Goal: Navigation & Orientation: Find specific page/section

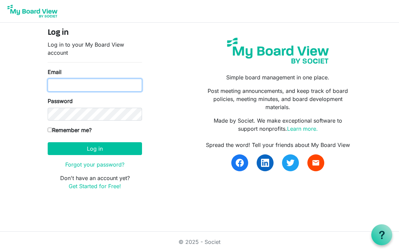
click at [62, 88] on input "Email" at bounding box center [95, 85] width 94 height 13
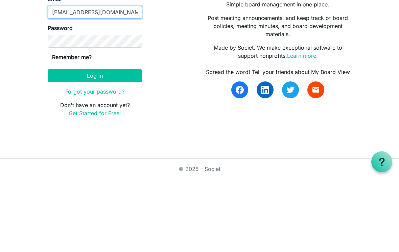
type input "[EMAIL_ADDRESS][DOMAIN_NAME]"
click at [118, 142] on button "Log in" at bounding box center [95, 148] width 94 height 13
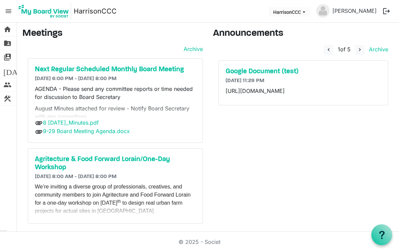
click at [168, 68] on h5 "Next Regular Scheduled Monthly Board Meeting" at bounding box center [115, 70] width 161 height 8
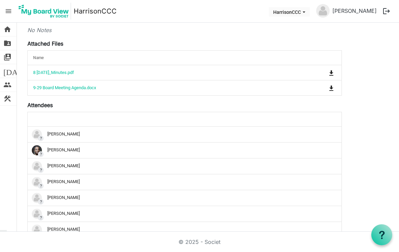
scroll to position [134, 0]
click at [97, 94] on td "9-29 Board Meeting Agenda.docx" at bounding box center [163, 87] width 271 height 15
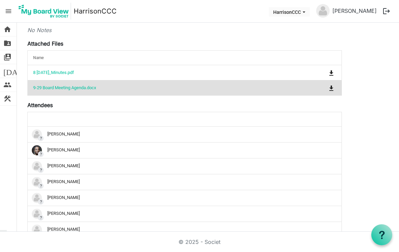
click at [92, 89] on link "9-29 Board Meeting Agenda.docx" at bounding box center [64, 87] width 63 height 5
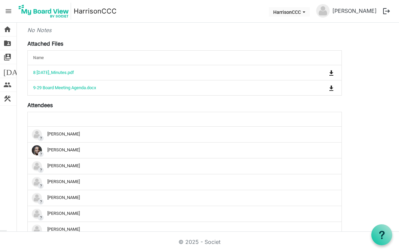
click at [90, 89] on link "9-29 Board Meeting Agenda.docx" at bounding box center [64, 87] width 63 height 5
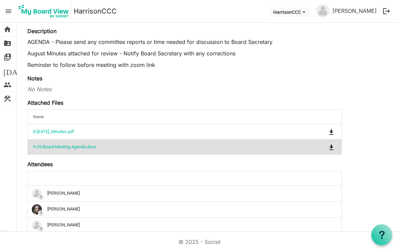
scroll to position [69, 0]
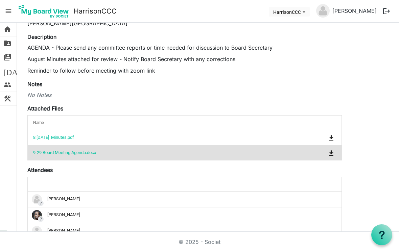
click at [96, 151] on link "9-29 Board Meeting Agenda.docx" at bounding box center [64, 152] width 63 height 5
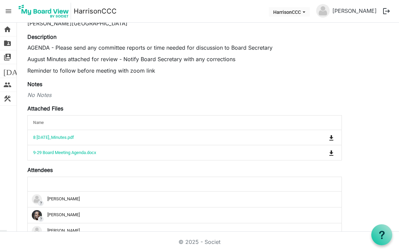
click at [87, 154] on link "9-29 Board Meeting Agenda.docx" at bounding box center [64, 152] width 63 height 5
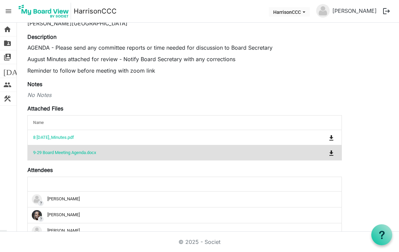
click at [90, 154] on link "9-29 Board Meeting Agenda.docx" at bounding box center [64, 152] width 63 height 5
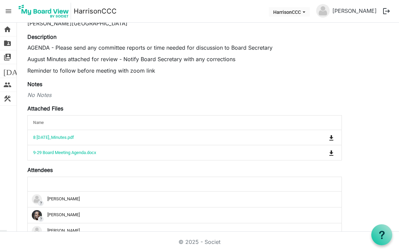
click at [94, 152] on link "9-29 Board Meeting Agenda.docx" at bounding box center [64, 152] width 63 height 5
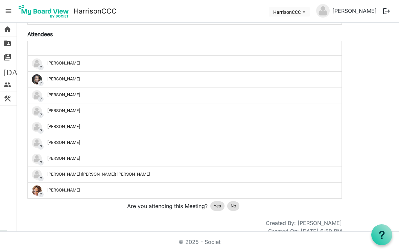
scroll to position [204, 0]
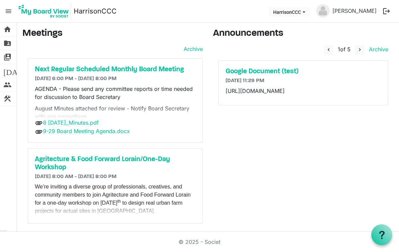
click at [359, 52] on span "navigate_next" at bounding box center [360, 50] width 6 height 6
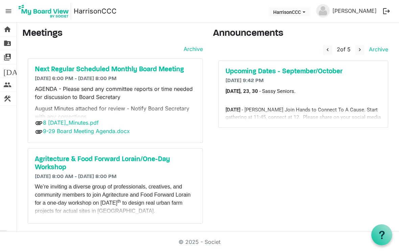
click at [361, 49] on span "navigate_next" at bounding box center [360, 50] width 6 height 6
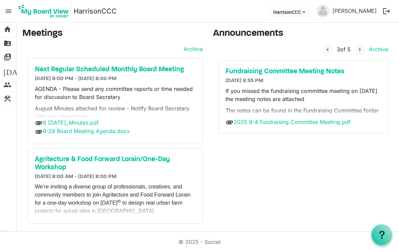
click at [360, 49] on span "navigate_next" at bounding box center [360, 50] width 6 height 6
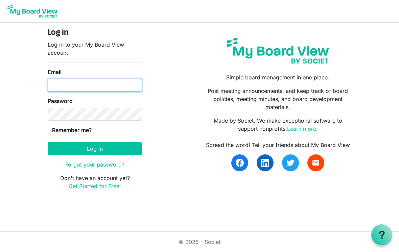
type input "[EMAIL_ADDRESS][DOMAIN_NAME]"
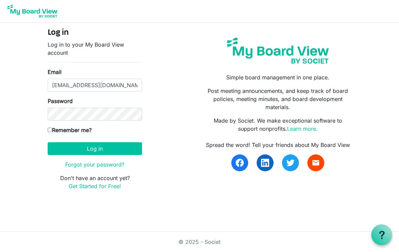
click at [95, 148] on button "Log in" at bounding box center [95, 148] width 94 height 13
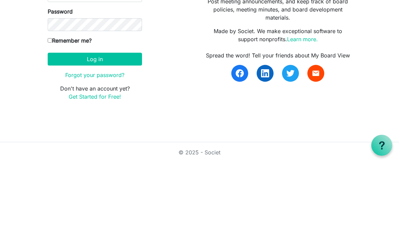
click at [92, 142] on button "Log in" at bounding box center [95, 148] width 94 height 13
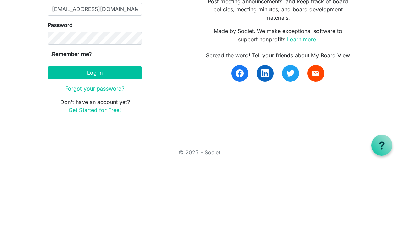
click at [52, 141] on input "Remember me?" at bounding box center [50, 143] width 4 height 4
checkbox input "true"
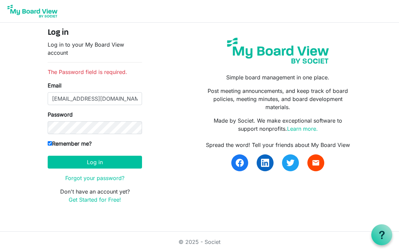
click at [116, 163] on button "Log in" at bounding box center [95, 162] width 94 height 13
click at [102, 163] on button "Log in" at bounding box center [95, 162] width 94 height 13
click at [92, 157] on button "Log in" at bounding box center [95, 162] width 94 height 13
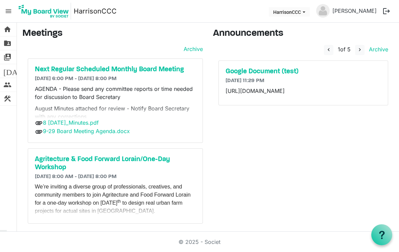
scroll to position [10, 0]
click at [9, 45] on span "folder_shared" at bounding box center [7, 44] width 8 height 14
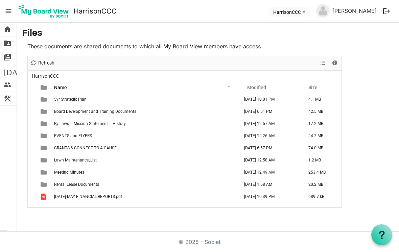
click at [9, 56] on span "switch_account" at bounding box center [7, 57] width 8 height 14
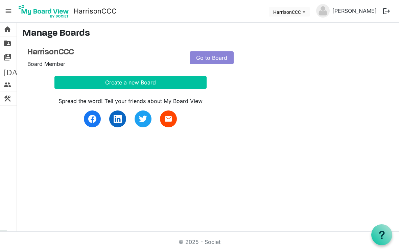
click at [9, 71] on span "[DATE]" at bounding box center [16, 71] width 26 height 14
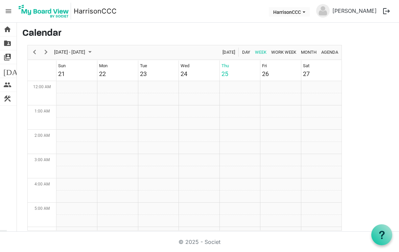
scroll to position [219, 0]
click at [9, 89] on span "people" at bounding box center [7, 85] width 8 height 14
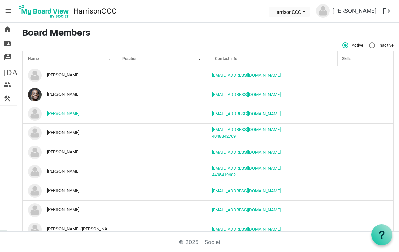
click at [11, 100] on span "construction" at bounding box center [7, 99] width 8 height 14
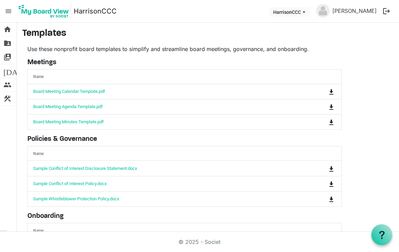
click at [12, 84] on link "people Board Members" at bounding box center [8, 85] width 17 height 14
